Goal: Contribute content: Contribute content

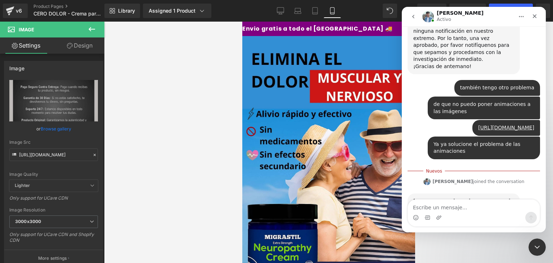
scroll to position [1406, 0]
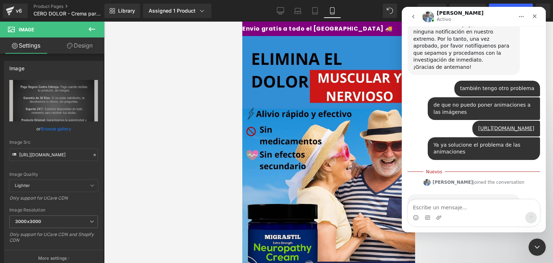
click at [472, 204] on textarea "Escribe un mensaje..." at bounding box center [474, 205] width 132 height 12
type textarea "SI"
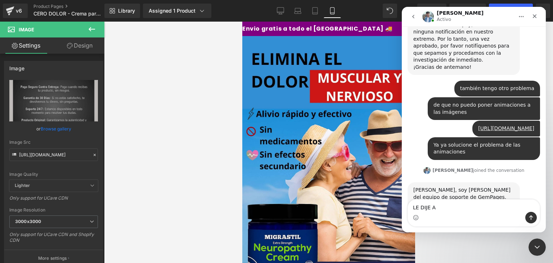
scroll to position [1417, 0]
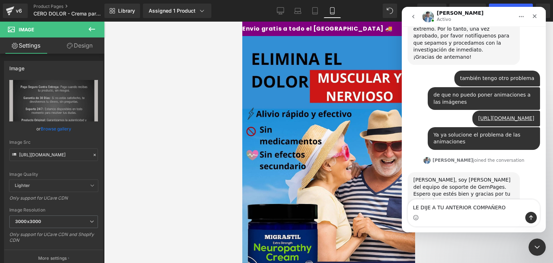
type textarea "LE DIJE A TU ANTERIOR COMPAÑERO"
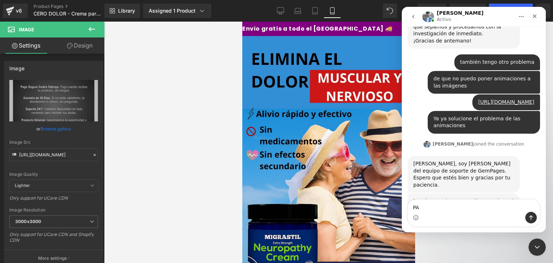
type textarea "P"
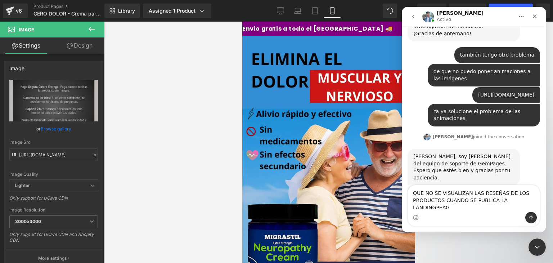
type textarea "QUE NO SE VISUALIZAN LAS RESEÑAS DE LOS PRODUCTOS CUANDO SE PUBLICA LA LANDINGP…"
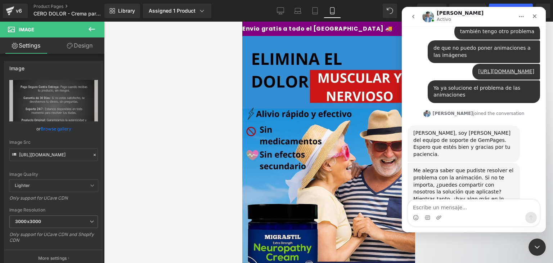
click at [157, 99] on div at bounding box center [276, 120] width 553 height 241
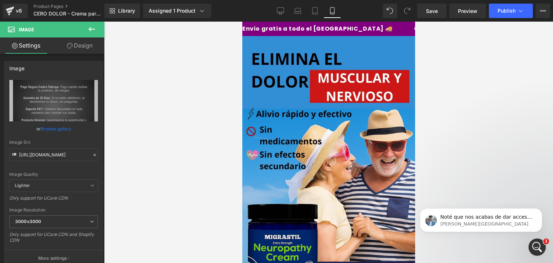
scroll to position [0, 0]
click at [490, 224] on p "Liam • Ahora" at bounding box center [486, 224] width 93 height 6
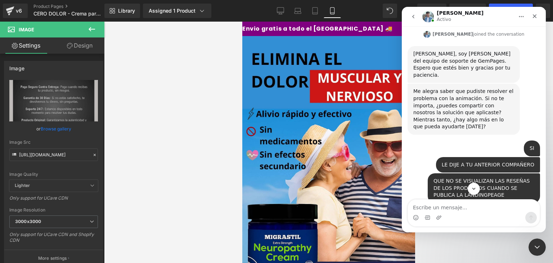
scroll to position [1548, 0]
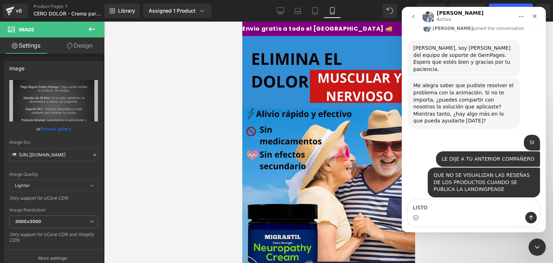
type textarea "LISTO"
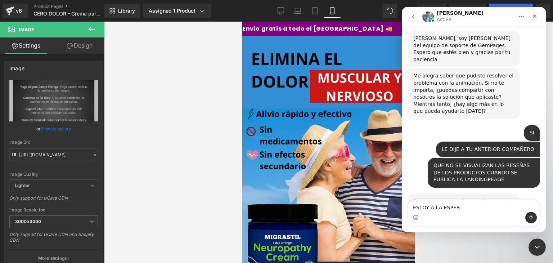
type textarea "ESTOY A LA ESPERA"
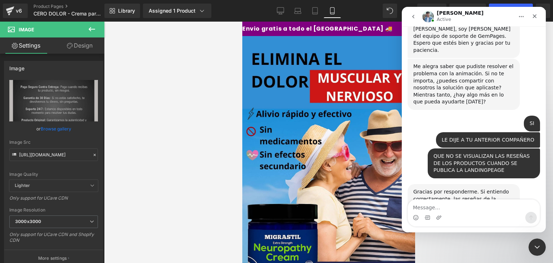
scroll to position [1624, 0]
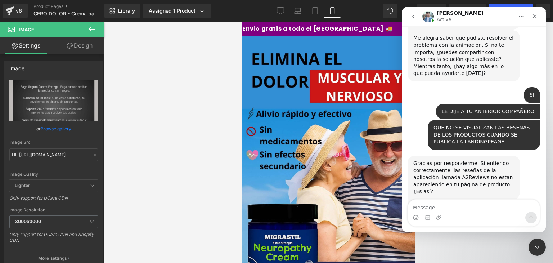
click at [220, 91] on div at bounding box center [276, 120] width 553 height 241
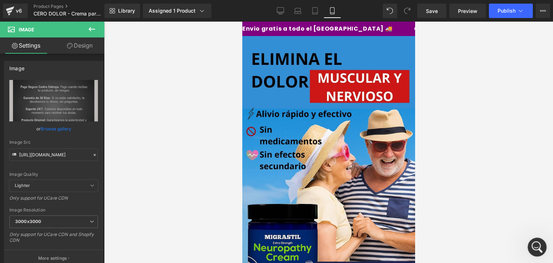
click at [538, 249] on icon "Abrir Intercom Messenger" at bounding box center [536, 246] width 12 height 12
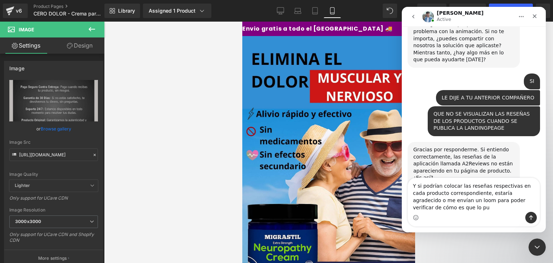
scroll to position [1646, 0]
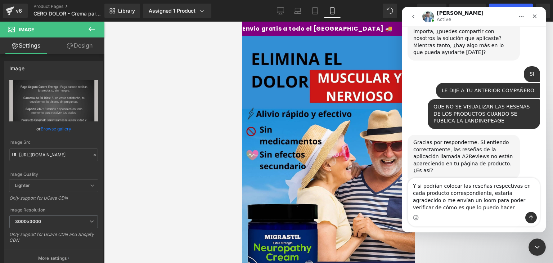
type textarea "Y si podrían colocar las reseñas respectivas en cada producto correspondiente, …"
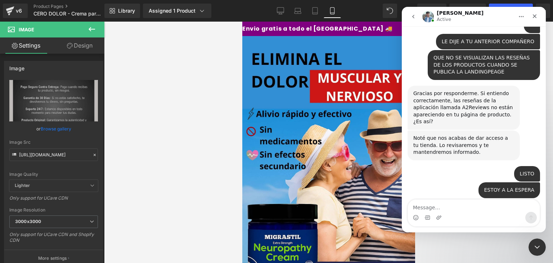
scroll to position [1703, 0]
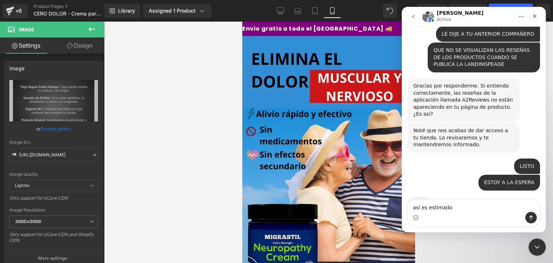
type textarea "así es estimado"
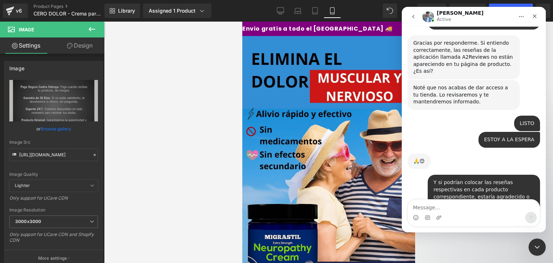
scroll to position [1745, 0]
type textarea "listo"
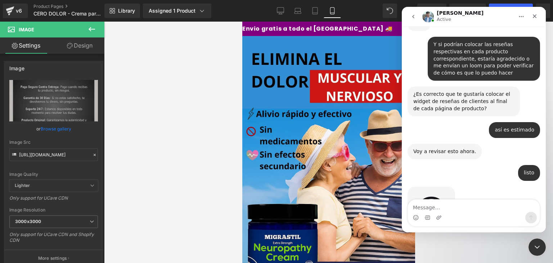
scroll to position [1886, 0]
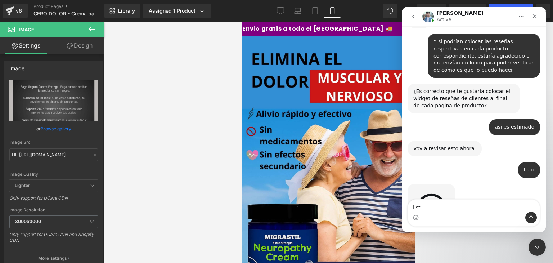
type textarea "listo"
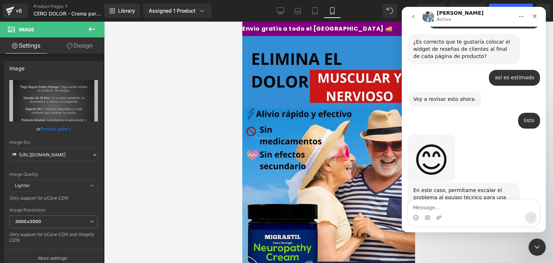
scroll to position [1943, 0]
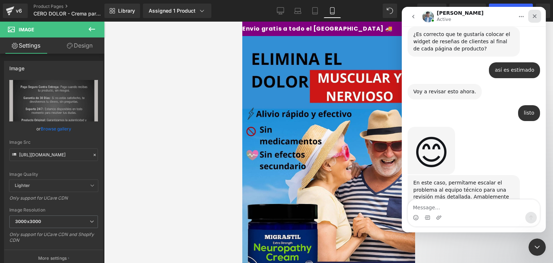
click at [536, 19] on div "Cerrar" at bounding box center [534, 16] width 13 height 13
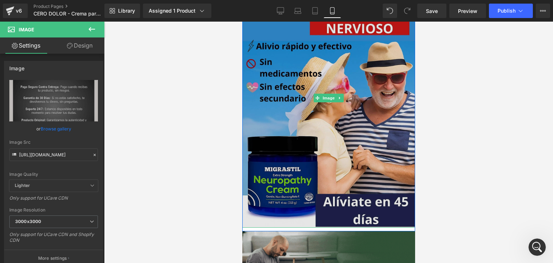
scroll to position [67, 0]
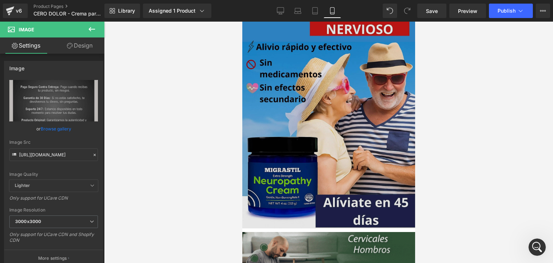
click at [355, 116] on img at bounding box center [328, 98] width 173 height 259
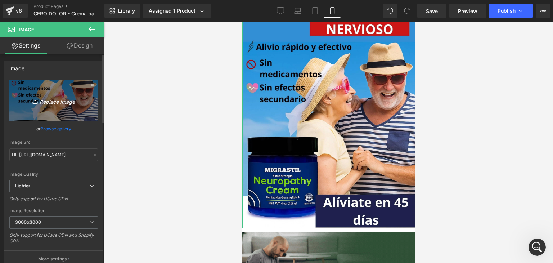
click at [53, 103] on icon "Replace Image" at bounding box center [54, 100] width 58 height 9
type input "C:\fakepath\Añadir-un-título-_1_.webp"
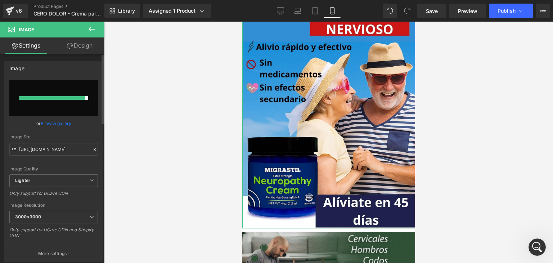
type input "https://ucarecdn.com/45ae50f6-eebc-480a-b675-b8e141997c02/-/format/auto/-/previ…"
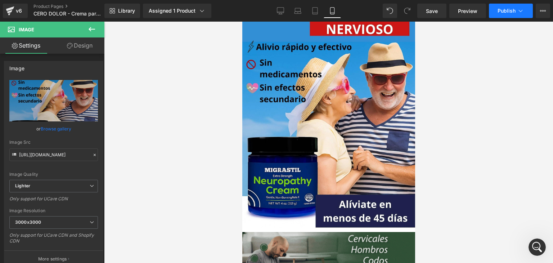
click at [507, 11] on span "Publish" at bounding box center [507, 11] width 18 height 6
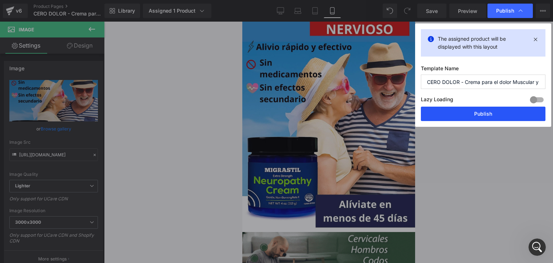
click at [482, 112] on button "Publish" at bounding box center [483, 114] width 125 height 14
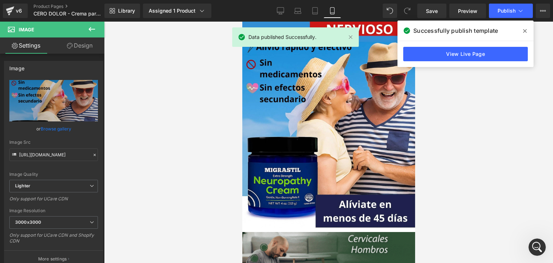
click at [526, 33] on icon at bounding box center [525, 31] width 4 height 6
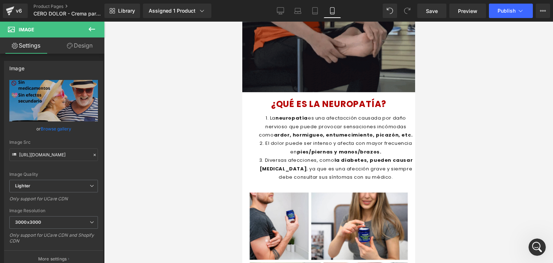
scroll to position [712, 0]
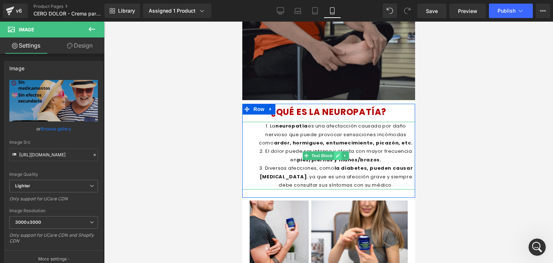
click at [336, 155] on icon at bounding box center [338, 155] width 4 height 4
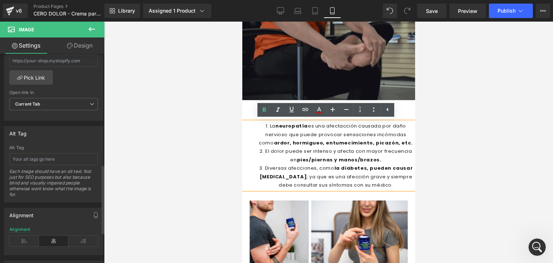
scroll to position [344, 0]
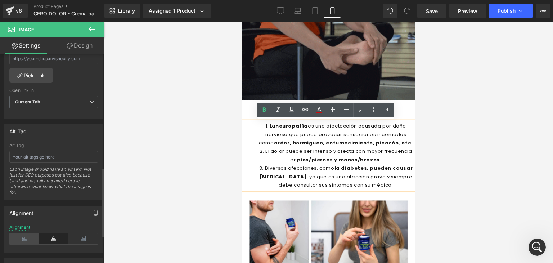
click at [24, 236] on icon at bounding box center [24, 238] width 30 height 11
click at [55, 236] on icon at bounding box center [54, 238] width 30 height 11
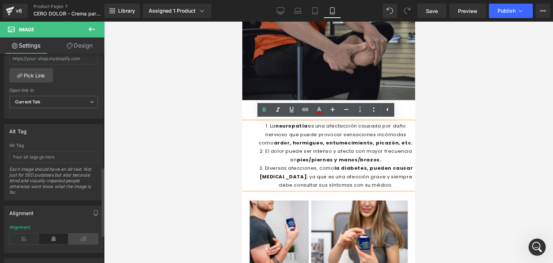
click at [76, 235] on icon at bounding box center [83, 238] width 30 height 11
click at [316, 166] on li "Diversas afecciones, como la diabetes, pueden causar neuropatía ; ya que es una…" at bounding box center [335, 176] width 158 height 25
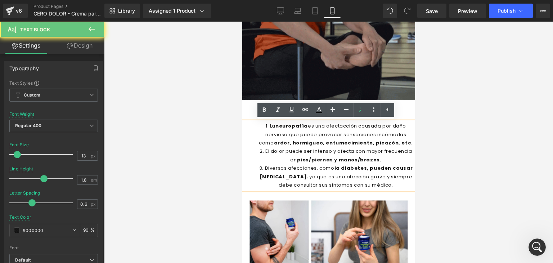
click at [394, 129] on li "La neuropatía es una afectacción causada por daño nervioso que puede provocar s…" at bounding box center [335, 134] width 158 height 25
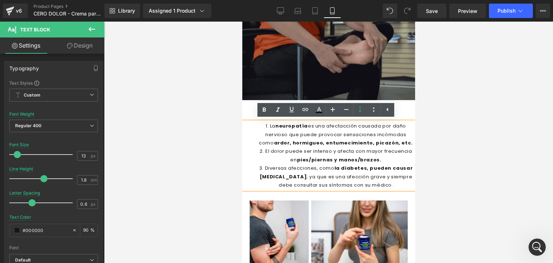
click at [315, 149] on li "El dolor puede ser intenso y afecta con mayor frecuencia en pies/piernas y mano…" at bounding box center [335, 155] width 158 height 17
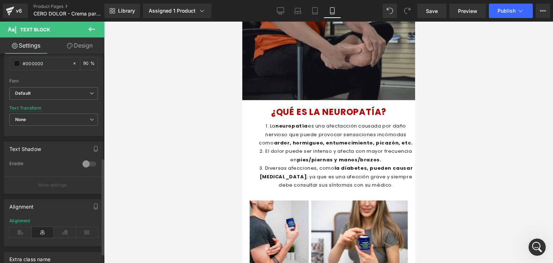
scroll to position [226, 0]
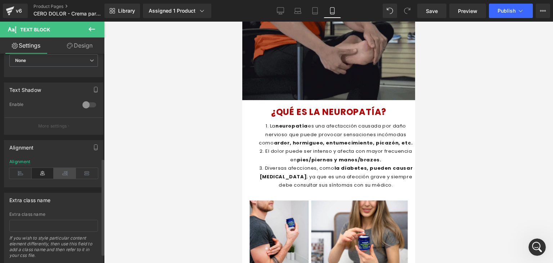
click at [67, 172] on icon at bounding box center [65, 173] width 22 height 11
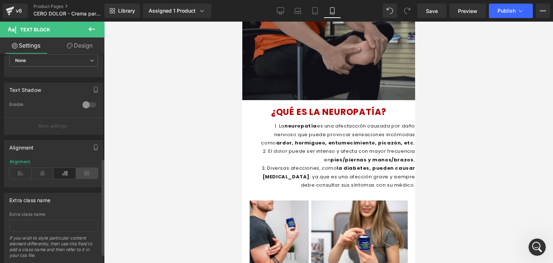
click at [84, 172] on icon at bounding box center [87, 173] width 22 height 11
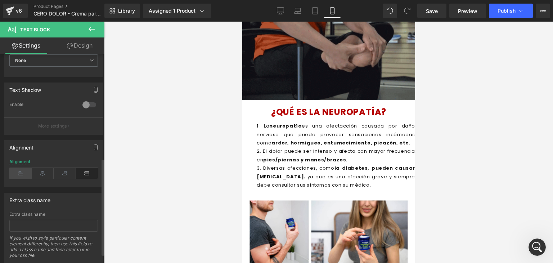
click at [17, 171] on icon at bounding box center [20, 173] width 22 height 11
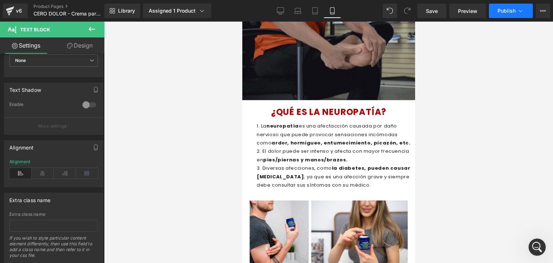
click at [504, 10] on span "Publish" at bounding box center [507, 11] width 18 height 6
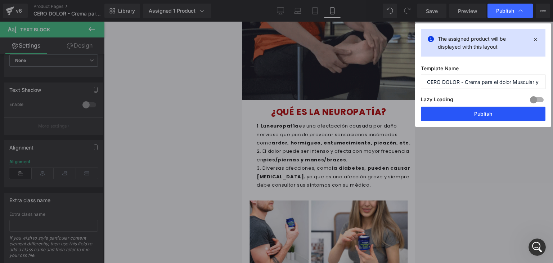
click at [511, 117] on button "Publish" at bounding box center [483, 114] width 125 height 14
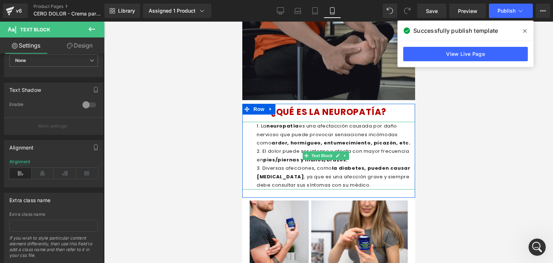
click at [281, 138] on li "La neuropatía es una afectacción causada por daño nervioso que puede provocar s…" at bounding box center [335, 134] width 158 height 25
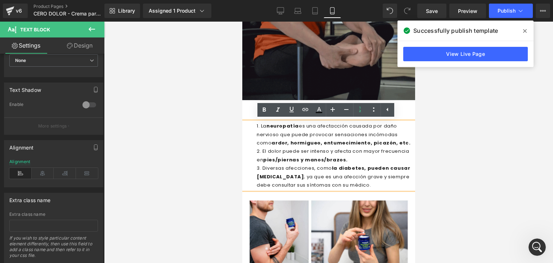
click at [303, 141] on span "ardor, hormigueo, entumecimiento, picazón, etc." at bounding box center [340, 142] width 139 height 7
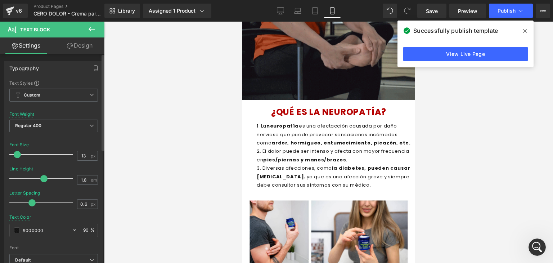
scroll to position [0, 0]
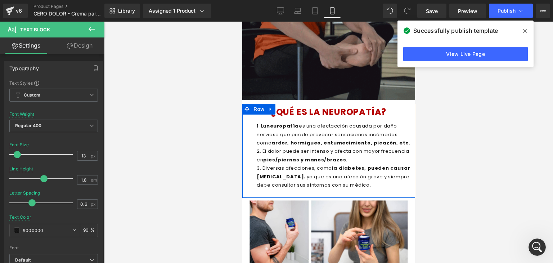
click at [250, 120] on div "¿QUÉ ES LA NEUROPATÍA? Heading La neuropatía es una afectacción causada por dañ…" at bounding box center [328, 150] width 173 height 87
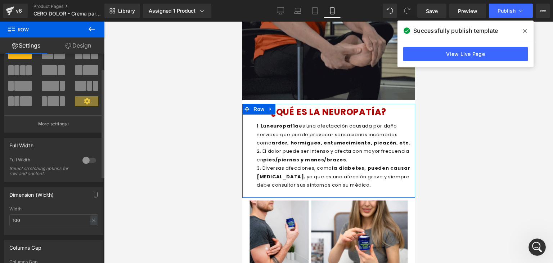
scroll to position [29, 0]
click at [42, 218] on input "100" at bounding box center [53, 220] width 89 height 12
type input "1"
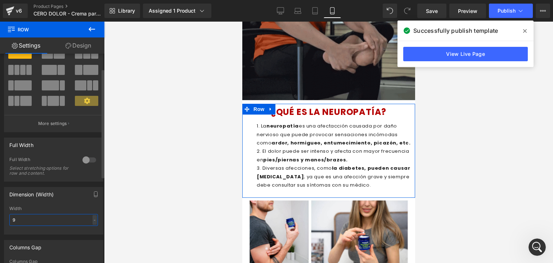
type input "95"
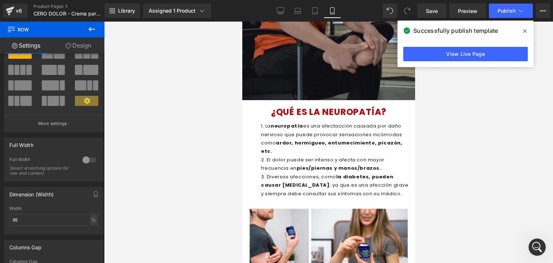
click at [237, 114] on div at bounding box center [328, 142] width 449 height 241
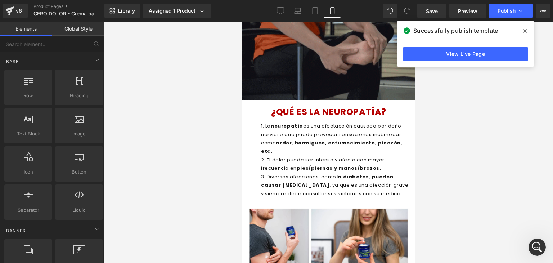
click at [523, 26] on span at bounding box center [525, 31] width 12 height 12
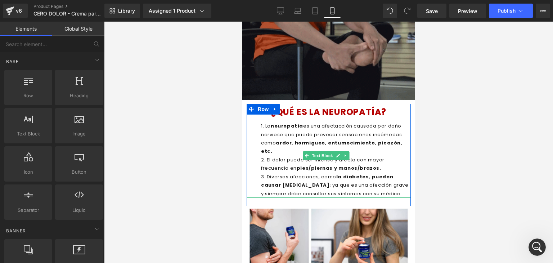
click at [385, 141] on li "La neuropatía es una afectacción causada por daño nervioso que puede provocar s…" at bounding box center [336, 139] width 150 height 34
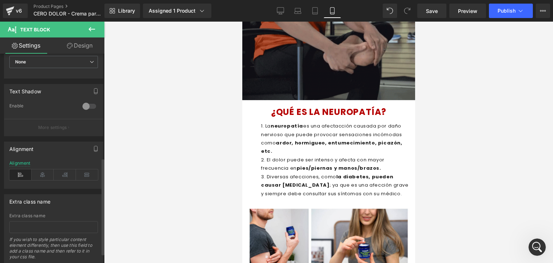
scroll to position [225, 0]
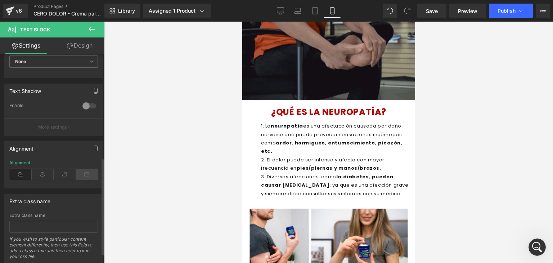
click at [84, 175] on icon at bounding box center [87, 174] width 22 height 11
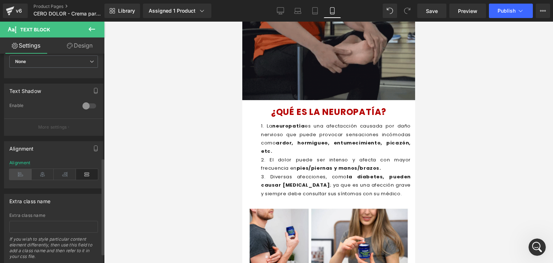
click at [18, 173] on icon at bounding box center [20, 174] width 22 height 11
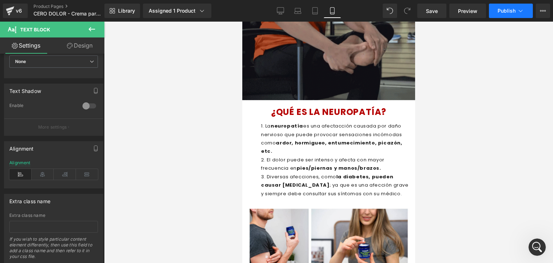
click at [514, 16] on button "Publish" at bounding box center [511, 11] width 44 height 14
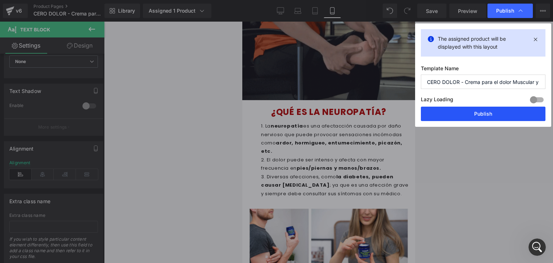
click at [474, 114] on button "Publish" at bounding box center [483, 114] width 125 height 14
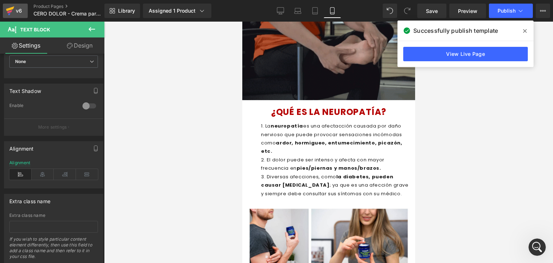
click at [20, 9] on div "v6" at bounding box center [18, 10] width 9 height 9
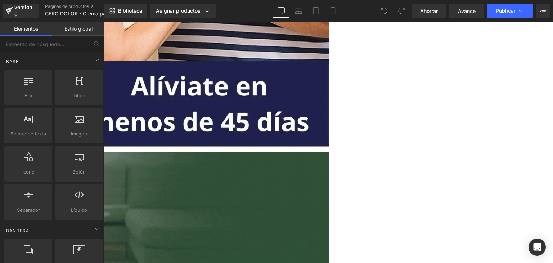
scroll to position [567, 0]
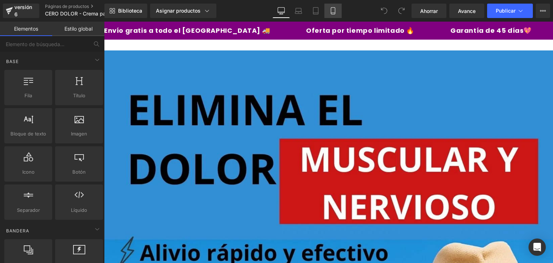
click at [331, 11] on icon at bounding box center [332, 10] width 7 height 7
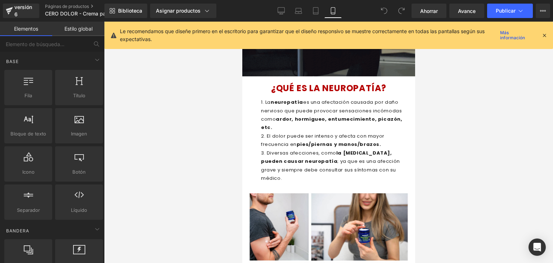
scroll to position [734, 0]
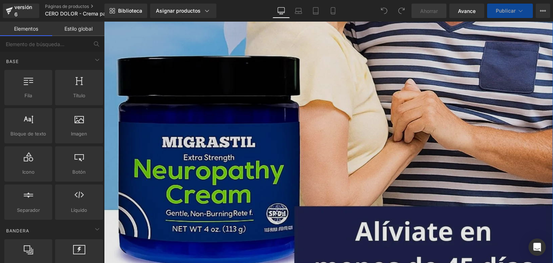
scroll to position [549, 0]
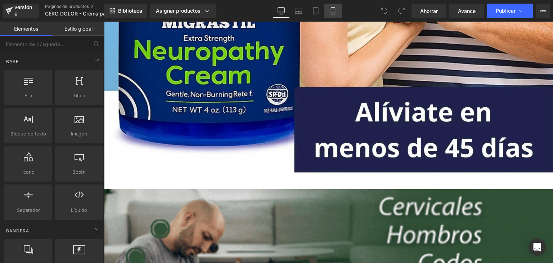
click at [329, 11] on icon at bounding box center [332, 10] width 7 height 7
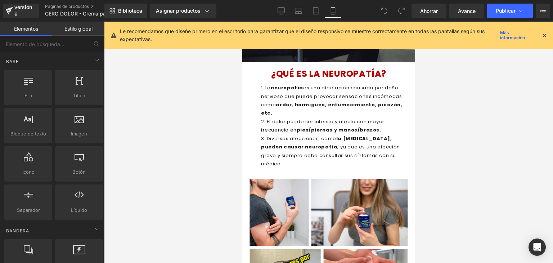
scroll to position [745, 0]
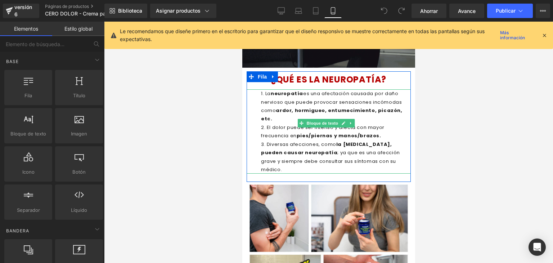
click at [375, 112] on li "La neuropatía es una afectación causada por daño nervioso que puede provocar se…" at bounding box center [336, 106] width 150 height 34
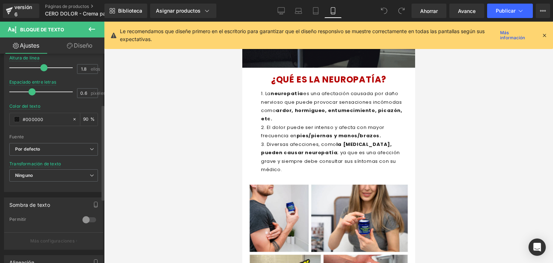
scroll to position [251, 0]
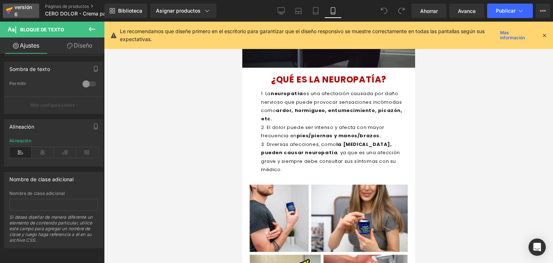
click at [18, 14] on div "versión 6" at bounding box center [24, 11] width 22 height 17
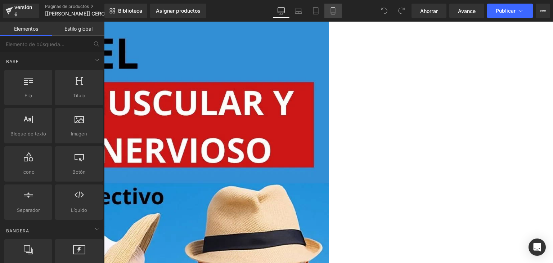
click at [329, 13] on icon at bounding box center [332, 10] width 7 height 7
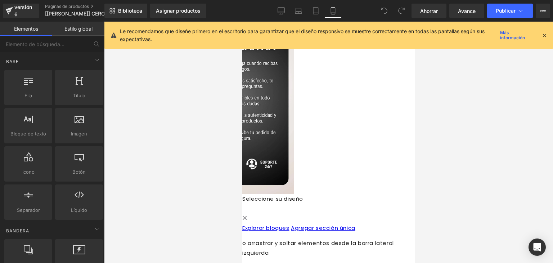
scroll to position [1533, 0]
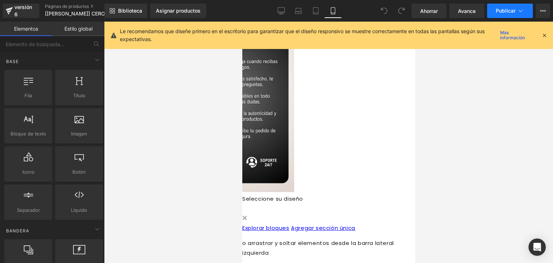
click at [498, 17] on button "Publicar" at bounding box center [510, 11] width 46 height 14
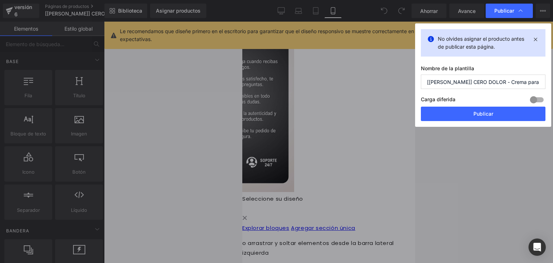
click at [536, 44] on div "No olvides asignar el producto antes de publicar esta página." at bounding box center [483, 42] width 125 height 27
click at [536, 39] on icon at bounding box center [535, 39] width 8 height 9
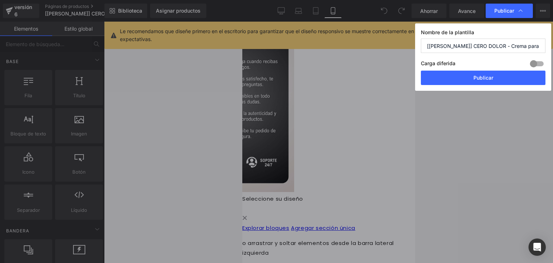
click at [528, 59] on div at bounding box center [536, 64] width 17 height 12
click at [539, 63] on div at bounding box center [536, 64] width 17 height 12
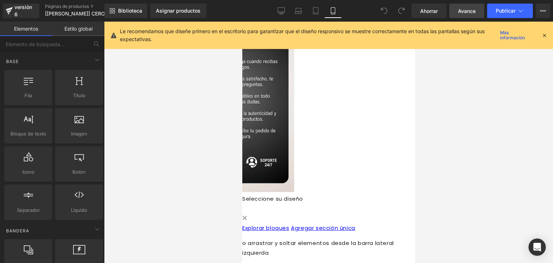
click at [464, 8] on font "Avance" at bounding box center [467, 11] width 18 height 6
click at [328, 190] on div "Líquido" at bounding box center [242, 191] width 173 height 2
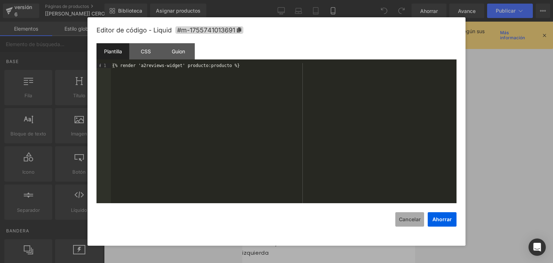
click at [409, 219] on font "Cancelar" at bounding box center [410, 219] width 22 height 6
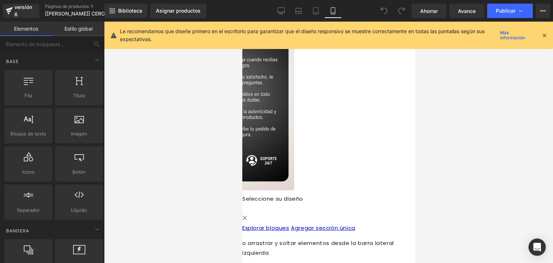
click at [242, 22] on icon at bounding box center [242, 22] width 0 height 0
click at [26, 10] on font "versión 6" at bounding box center [23, 10] width 18 height 13
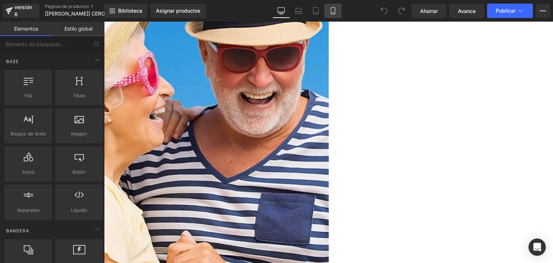
click at [330, 12] on icon at bounding box center [332, 10] width 7 height 7
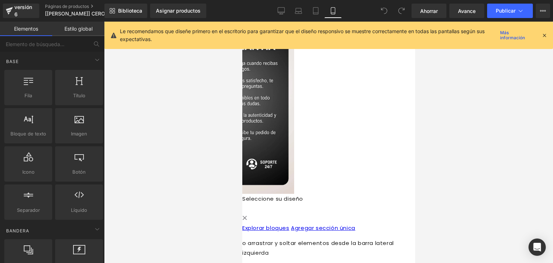
scroll to position [1546, 0]
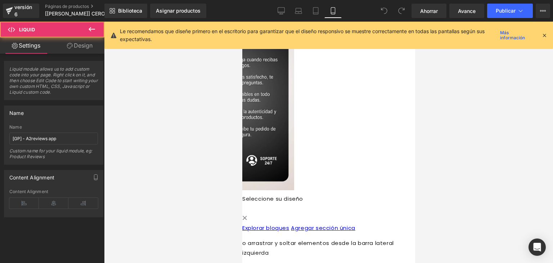
click at [328, 190] on div "Líquido" at bounding box center [242, 191] width 173 height 2
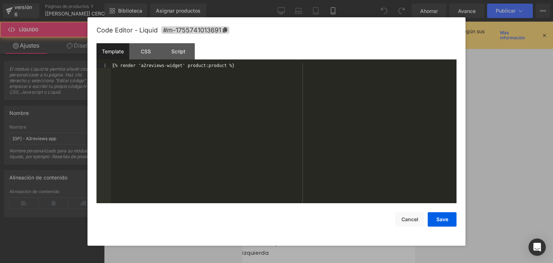
click at [328, 190] on div "Líquido" at bounding box center [242, 191] width 173 height 2
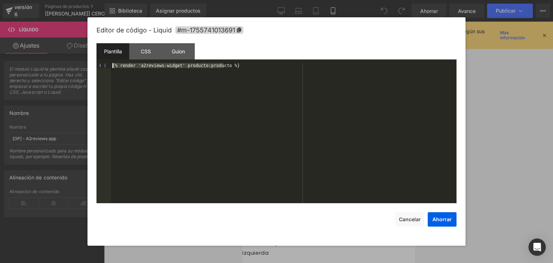
drag, startPoint x: 234, startPoint y: 66, endPoint x: 105, endPoint y: 63, distance: 128.2
click at [105, 63] on pre "1 {% render 'a2reviews-widget' producto:producto %} XXXXXXXXXXXXXXXXXXXXXXXXXXX…" at bounding box center [276, 133] width 360 height 140
click at [230, 66] on div "{% render 'a2reviews-widget' producto:producto %}" at bounding box center [284, 133] width 346 height 140
drag, startPoint x: 230, startPoint y: 66, endPoint x: 163, endPoint y: 65, distance: 67.3
click at [163, 65] on div "{% render 'a2reviews-widget' producto:producto %}" at bounding box center [284, 138] width 346 height 150
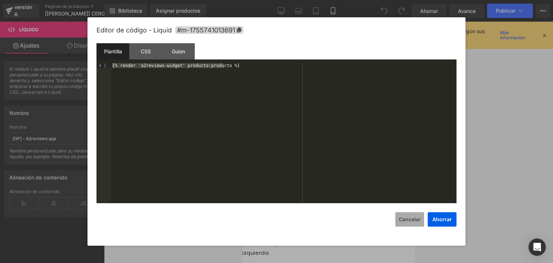
click at [403, 217] on font "Cancelar" at bounding box center [410, 219] width 22 height 6
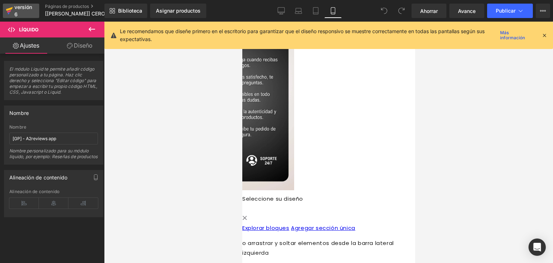
click at [21, 10] on div "versión 6" at bounding box center [24, 11] width 22 height 17
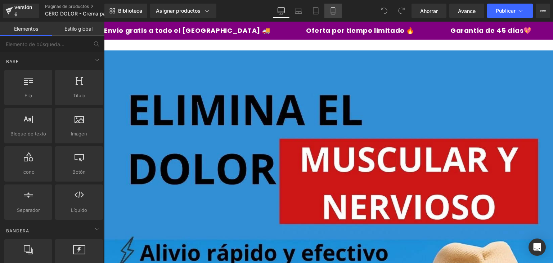
click at [337, 12] on link "Móvil" at bounding box center [332, 11] width 17 height 14
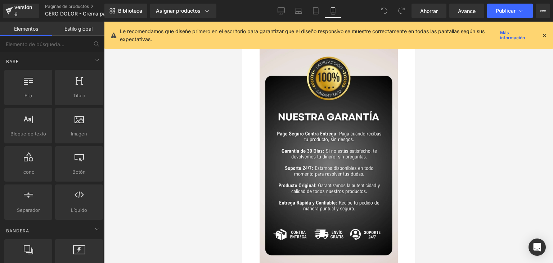
scroll to position [1528, 0]
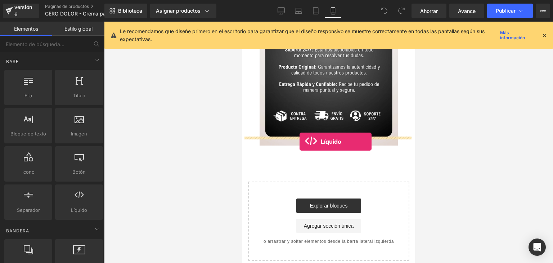
drag, startPoint x: 321, startPoint y: 226, endPoint x: 299, endPoint y: 141, distance: 87.8
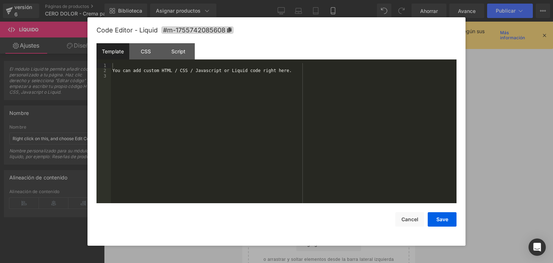
click at [337, 149] on icon at bounding box center [335, 151] width 4 height 4
click at [292, 78] on div "Puede agregar código HTML / CSS / Javascript o Liquid personalizado aquí." at bounding box center [284, 138] width 346 height 150
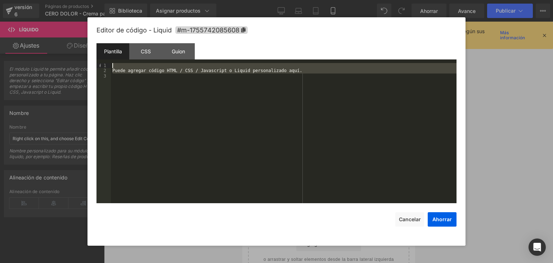
drag, startPoint x: 292, startPoint y: 78, endPoint x: 120, endPoint y: 61, distance: 172.2
click at [120, 61] on div "Plantilla CSS Guion Datos 1 2 3 Puede agregar código HTML / CSS / Javascript o …" at bounding box center [276, 123] width 360 height 160
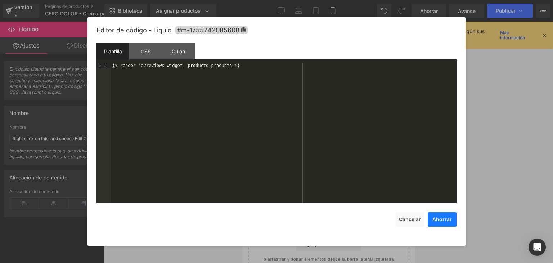
click at [443, 221] on font "Ahorrar" at bounding box center [441, 219] width 19 height 6
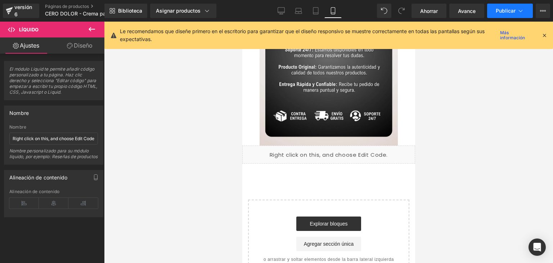
click at [504, 9] on font "Publicar" at bounding box center [506, 11] width 20 height 6
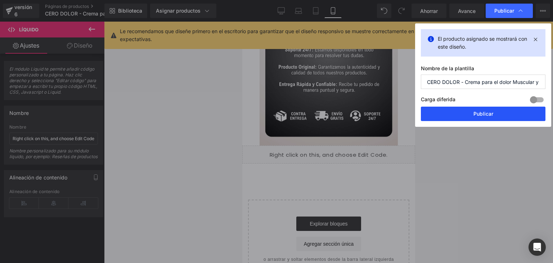
click at [471, 114] on button "Publicar" at bounding box center [483, 114] width 125 height 14
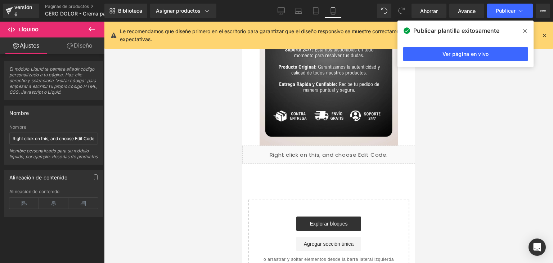
click at [527, 27] on span at bounding box center [525, 31] width 12 height 12
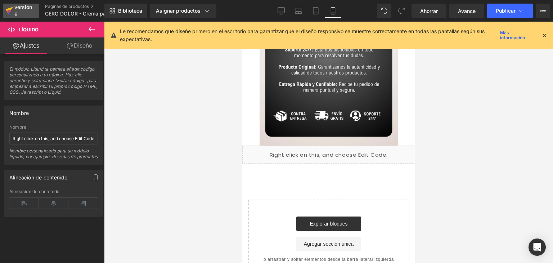
click at [29, 8] on font "versión 6" at bounding box center [23, 10] width 18 height 13
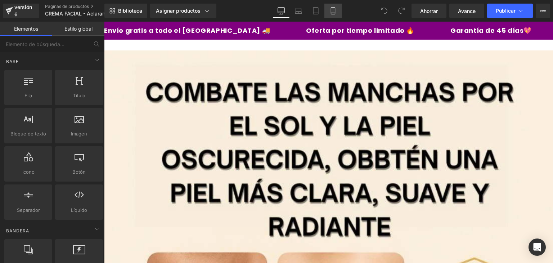
click at [330, 11] on icon at bounding box center [332, 10] width 7 height 7
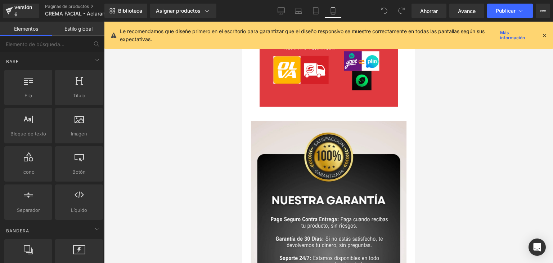
scroll to position [1732, 0]
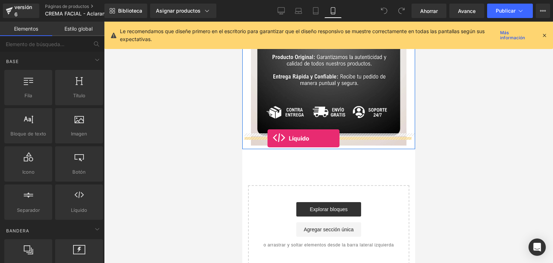
drag, startPoint x: 328, startPoint y: 215, endPoint x: 267, endPoint y: 138, distance: 97.8
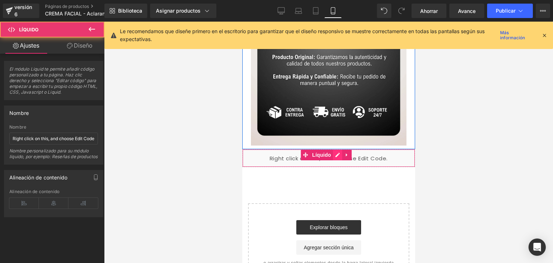
click at [340, 149] on div "Líquido" at bounding box center [328, 158] width 173 height 18
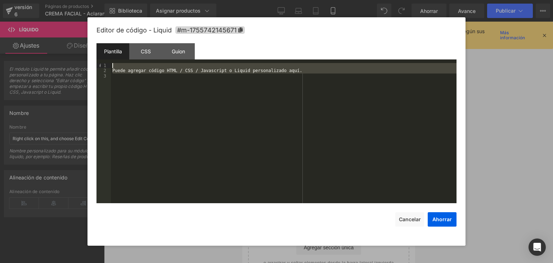
drag, startPoint x: 235, startPoint y: 83, endPoint x: 112, endPoint y: 63, distance: 124.1
click at [112, 63] on div "Puede agregar código HTML / CSS / Javascript o Liquid personalizado aquí." at bounding box center [284, 138] width 346 height 150
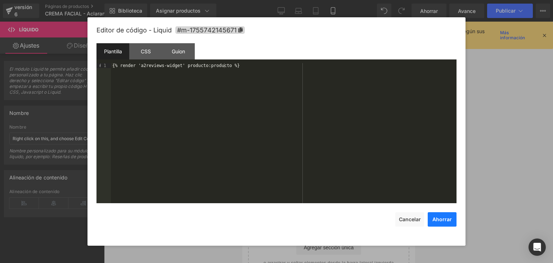
click at [441, 222] on button "Ahorrar" at bounding box center [442, 219] width 29 height 14
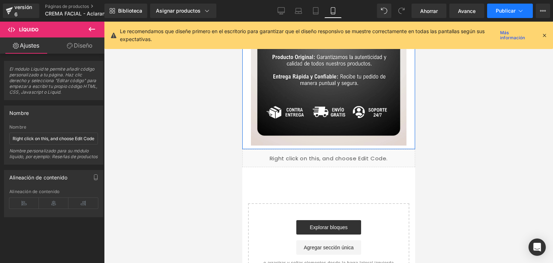
click at [499, 13] on font "Publicar" at bounding box center [506, 11] width 20 height 6
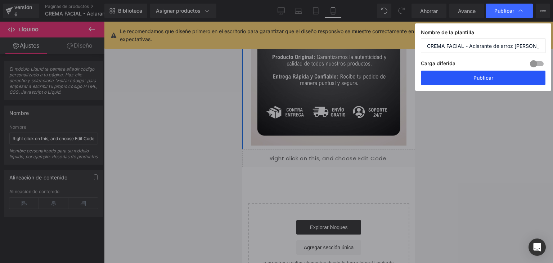
click at [487, 76] on font "Publicar" at bounding box center [483, 78] width 20 height 6
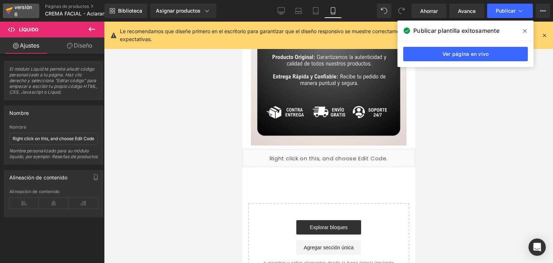
click at [18, 7] on font "versión 6" at bounding box center [23, 10] width 18 height 13
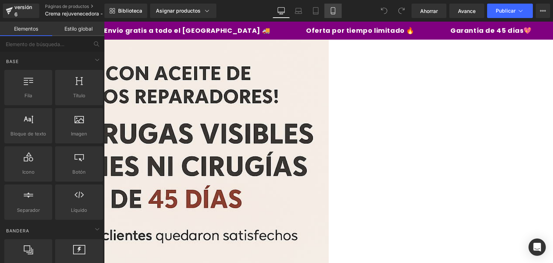
click at [334, 8] on icon at bounding box center [333, 11] width 4 height 7
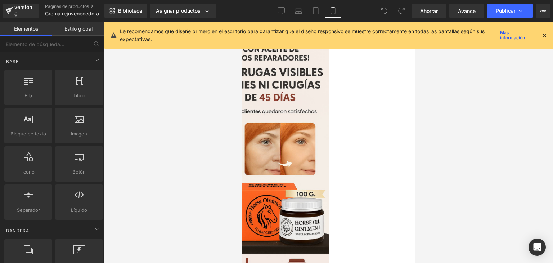
click at [545, 34] on icon at bounding box center [544, 35] width 6 height 6
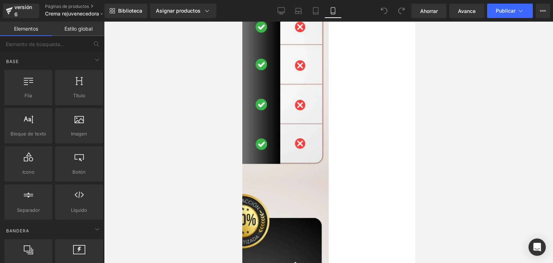
scroll to position [2425, 0]
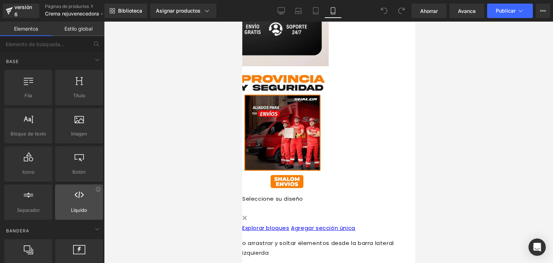
click at [78, 198] on icon at bounding box center [79, 194] width 9 height 9
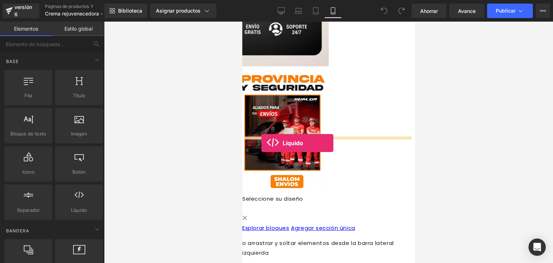
drag, startPoint x: 329, startPoint y: 218, endPoint x: 261, endPoint y: 143, distance: 101.4
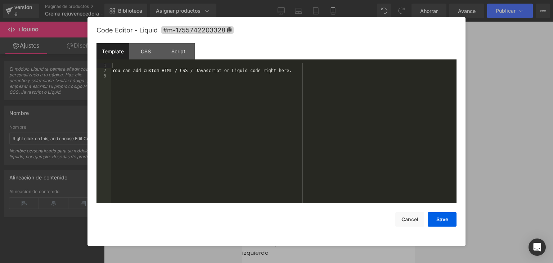
click at [242, 22] on link at bounding box center [242, 22] width 0 height 0
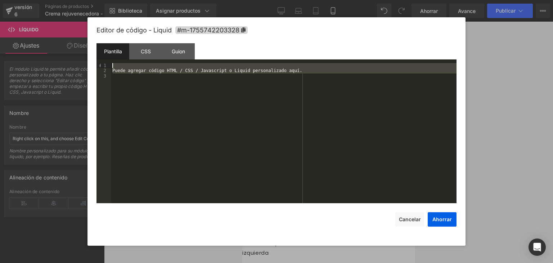
drag, startPoint x: 172, startPoint y: 78, endPoint x: 103, endPoint y: 55, distance: 72.8
click at [103, 55] on div "Plantilla CSS [PERSON_NAME] Datos 1 2 3 Puede agregar código HTML / CSS / Javas…" at bounding box center [276, 123] width 360 height 160
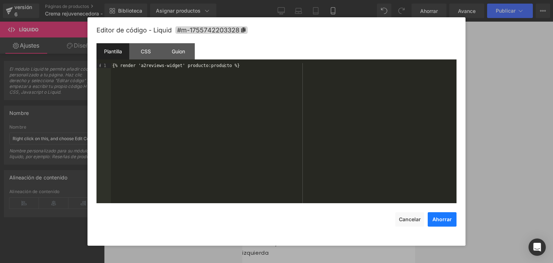
click at [437, 222] on font "Ahorrar" at bounding box center [441, 219] width 19 height 6
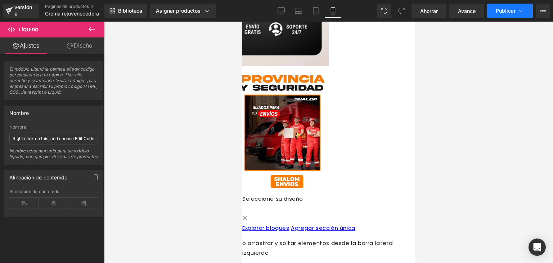
click at [514, 10] on font "Publicar" at bounding box center [506, 11] width 20 height 6
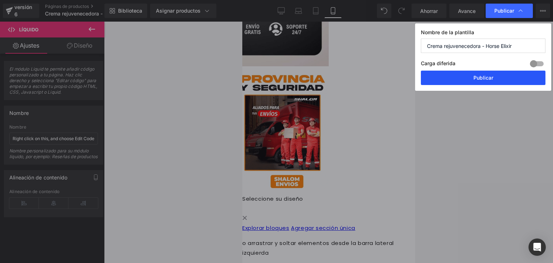
click at [464, 73] on button "Publicar" at bounding box center [483, 78] width 125 height 14
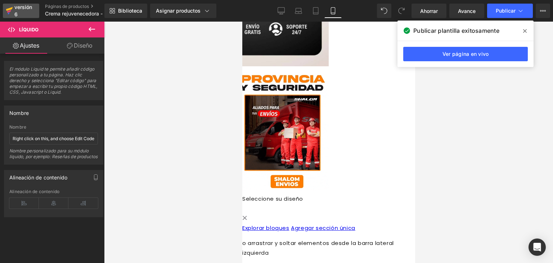
click at [23, 5] on font "versión 6" at bounding box center [23, 10] width 18 height 13
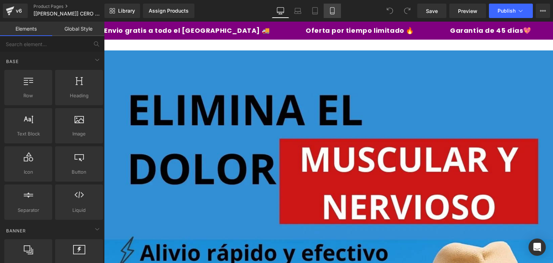
click at [334, 13] on icon at bounding box center [332, 11] width 4 height 7
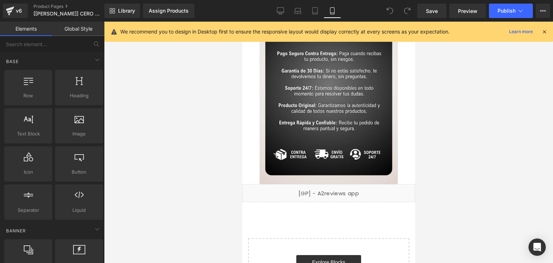
scroll to position [1546, 0]
